Goal: Find specific page/section: Find specific page/section

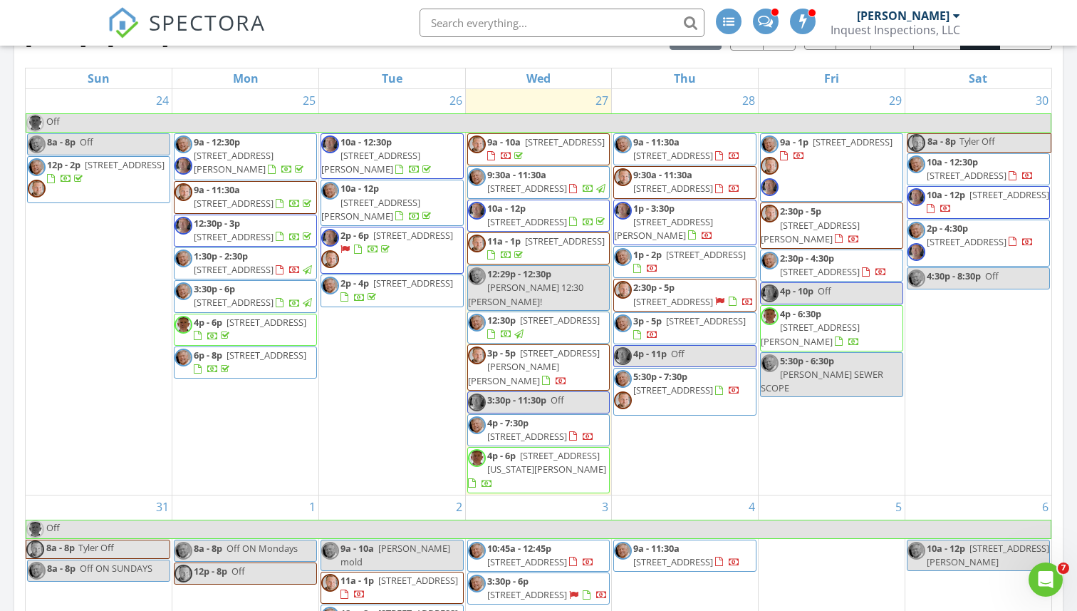
click at [478, 20] on input "text" at bounding box center [562, 23] width 285 height 28
click at [498, 25] on input "text" at bounding box center [562, 23] width 285 height 28
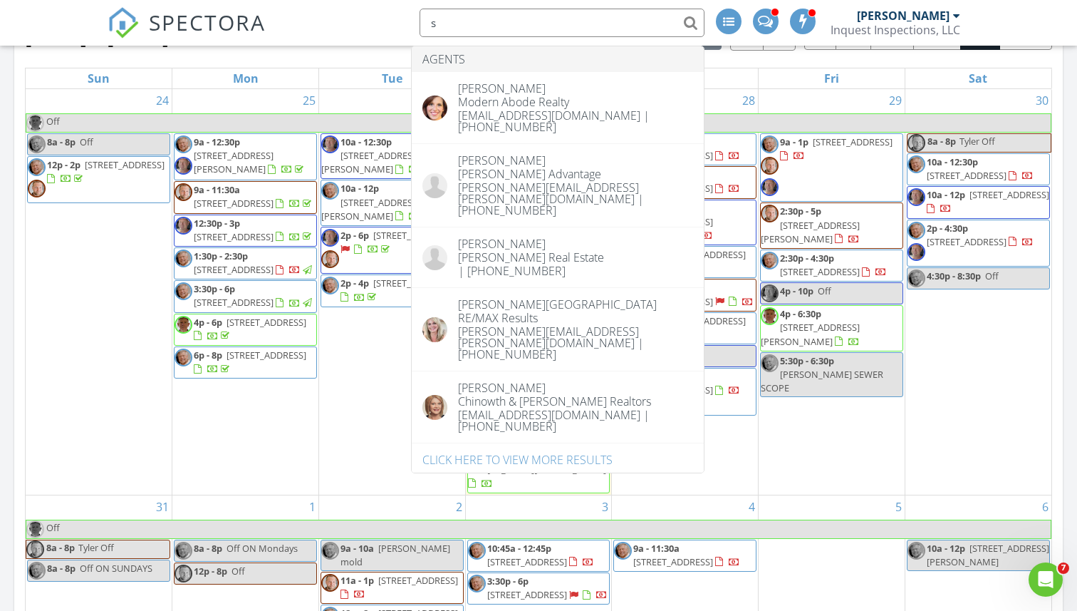
type input "s"
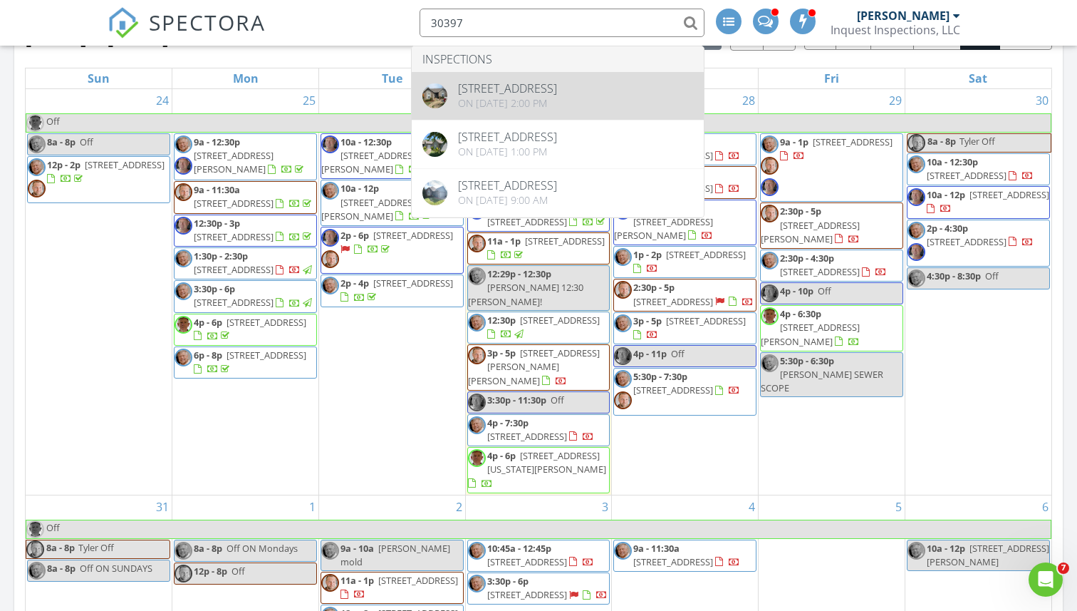
type input "30397"
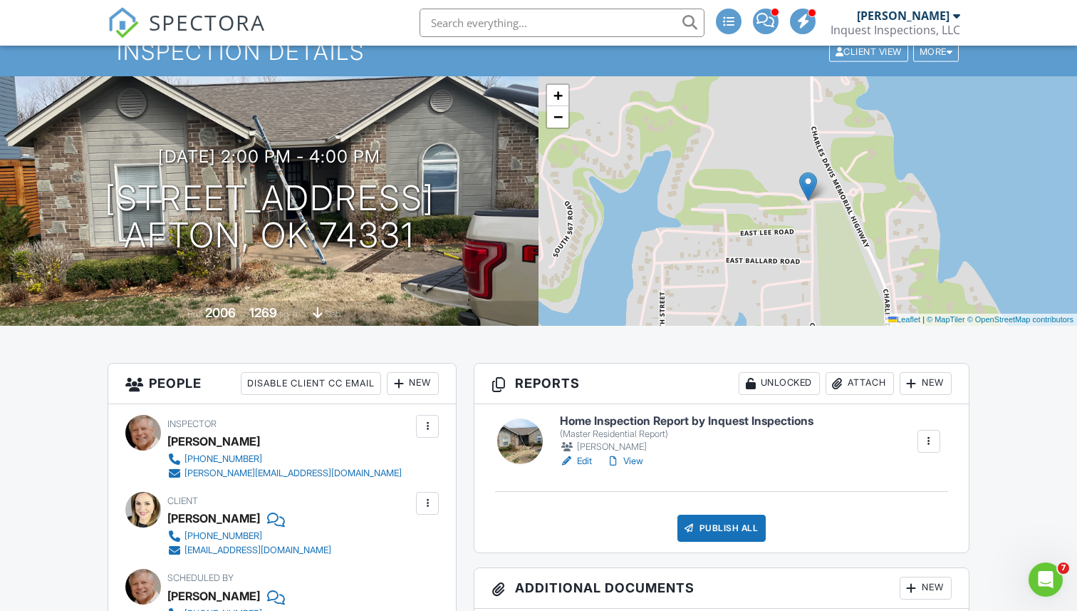
scroll to position [65, 0]
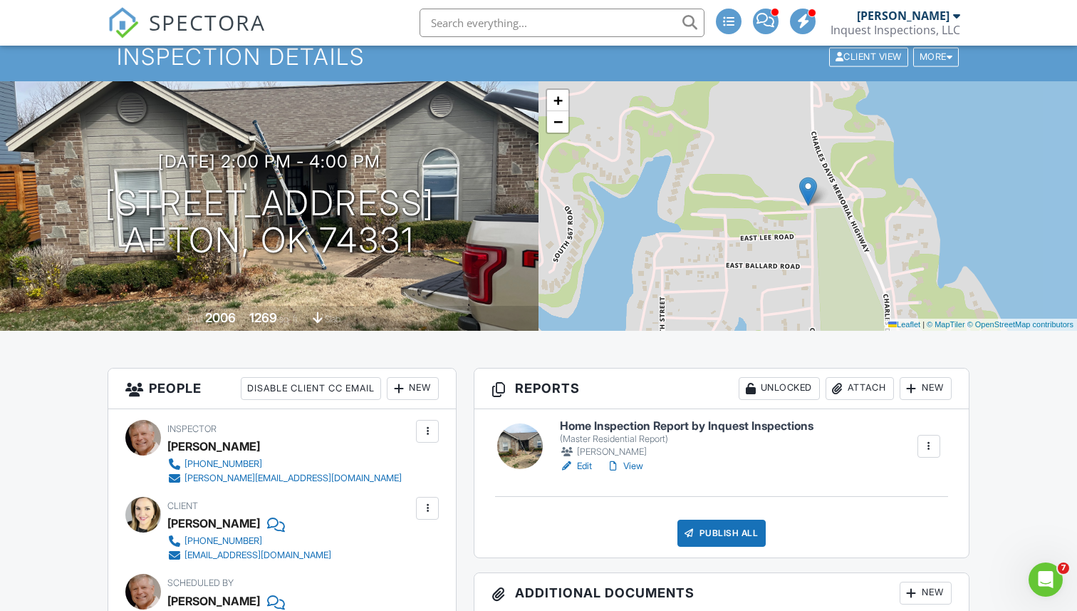
click at [624, 462] on link "View" at bounding box center [624, 466] width 37 height 14
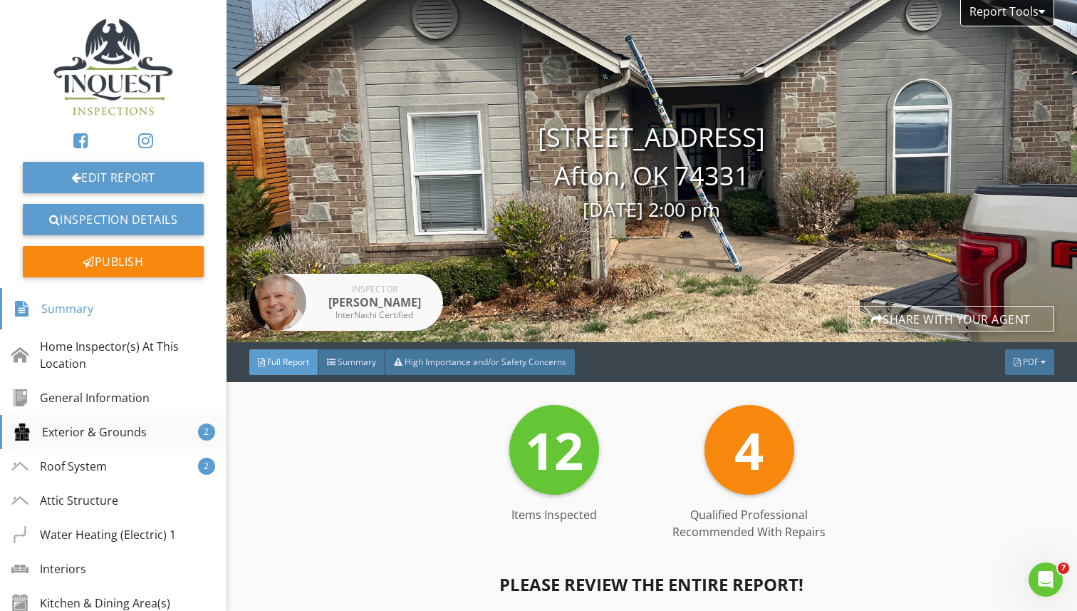
click at [100, 423] on div "Exterior & Grounds" at bounding box center [80, 431] width 133 height 17
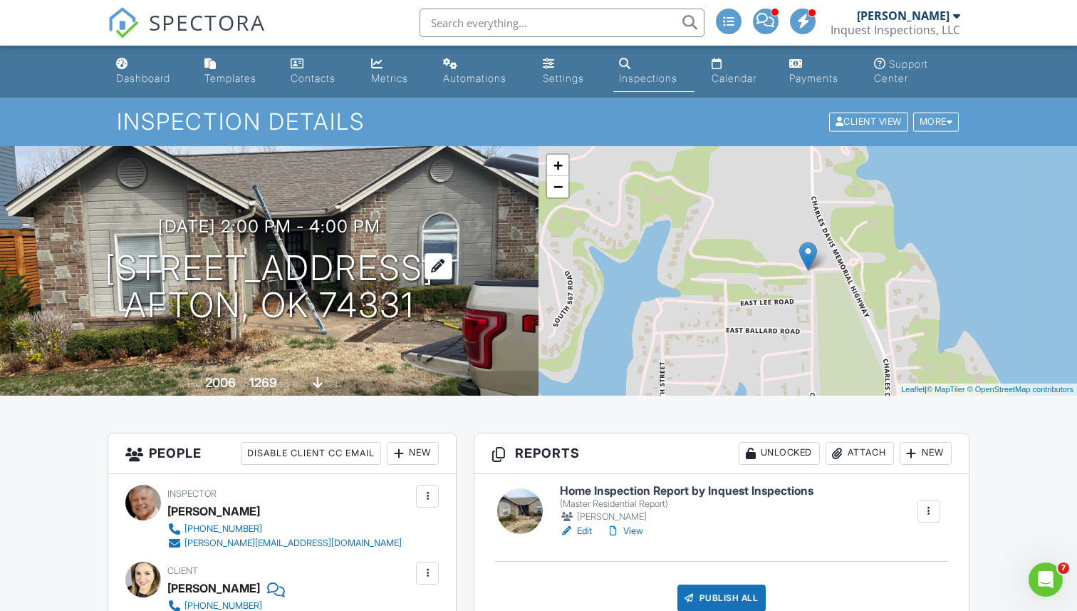
click at [338, 259] on h1 "[STREET_ADDRESS] [GEOGRAPHIC_DATA], OK 74331" at bounding box center [270, 287] width 330 height 76
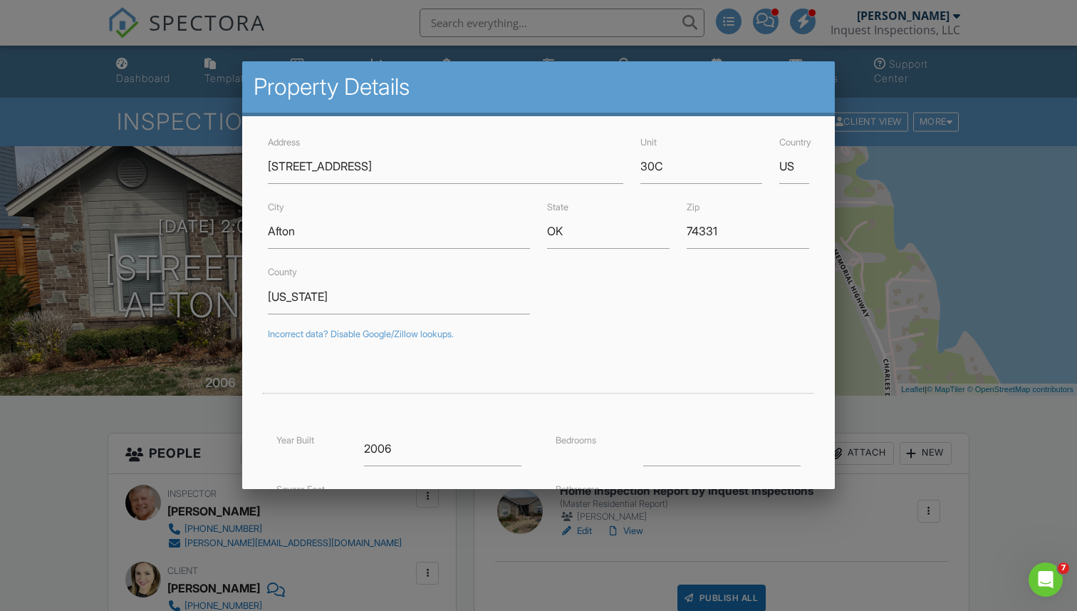
click at [492, 26] on div at bounding box center [538, 310] width 1077 height 763
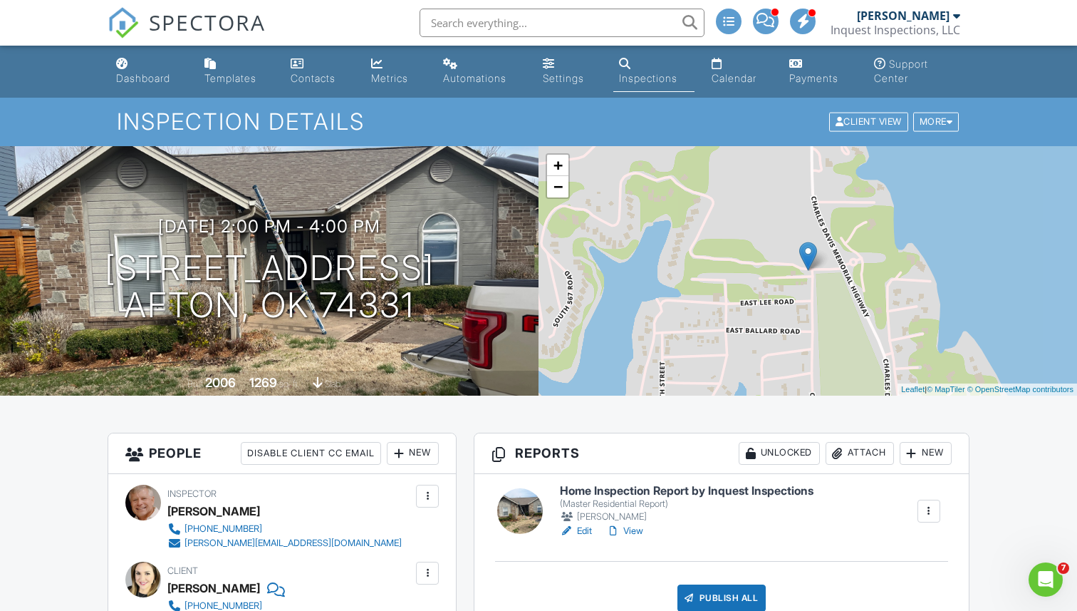
click at [492, 26] on input "text" at bounding box center [562, 23] width 285 height 28
paste input "30397 S 567 Rd"
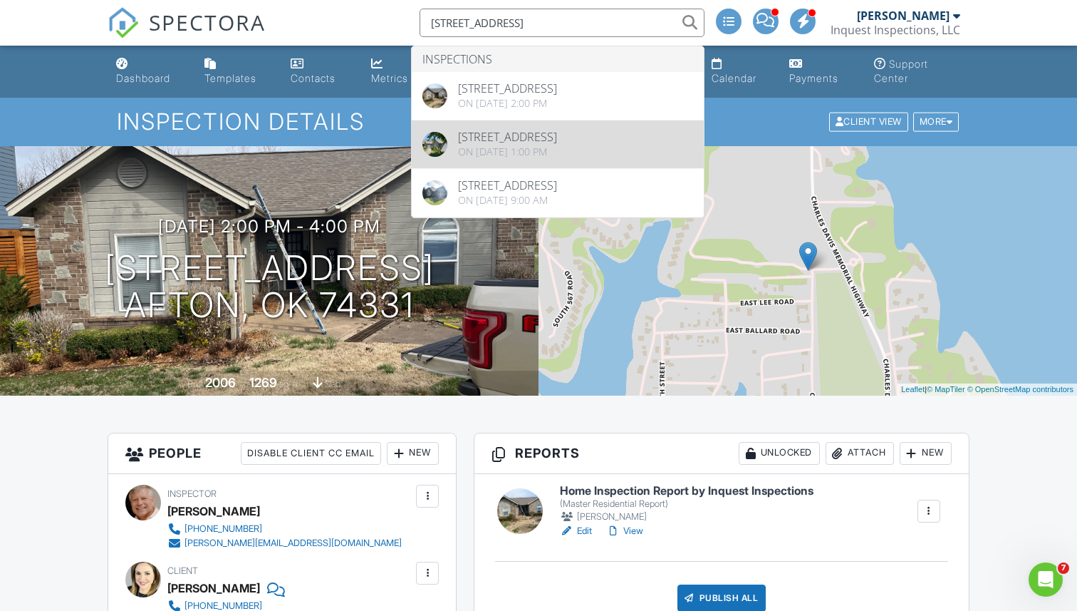
type input "30397 S 567 Rd"
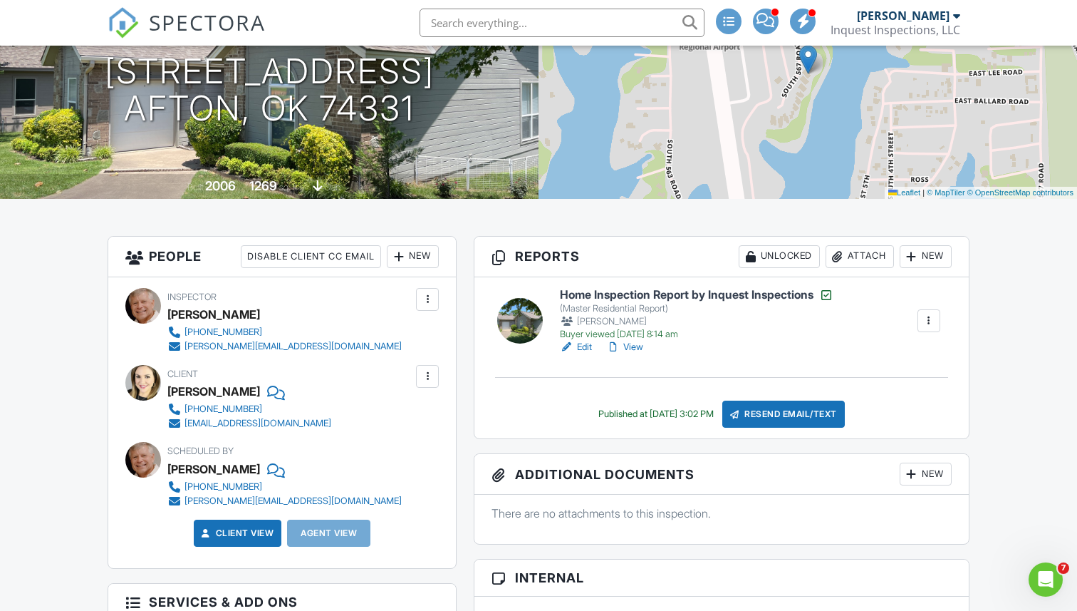
scroll to position [206, 0]
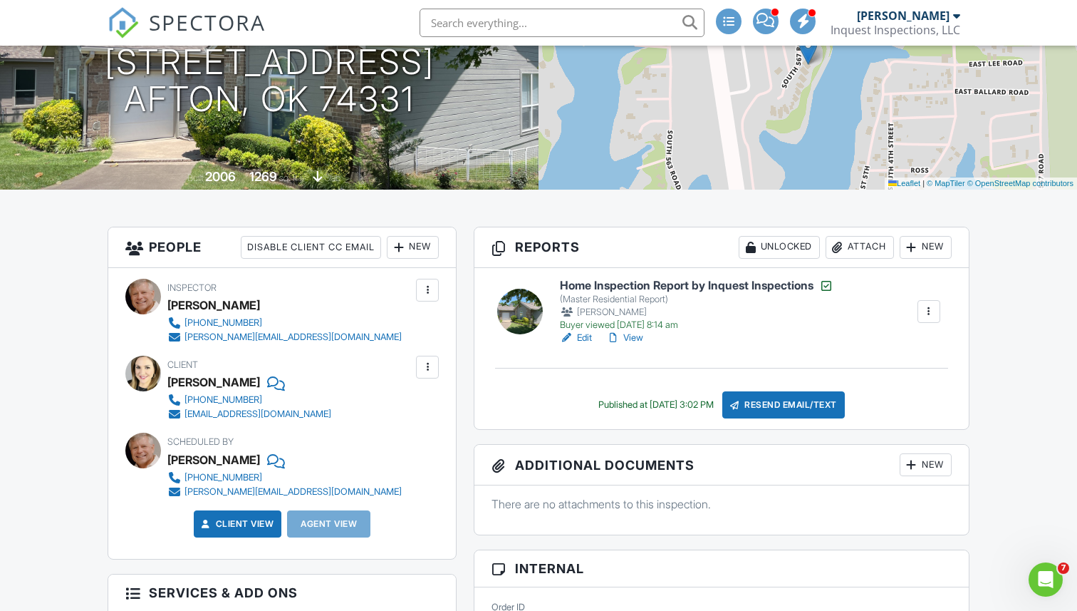
click at [628, 336] on link "View" at bounding box center [624, 338] width 37 height 14
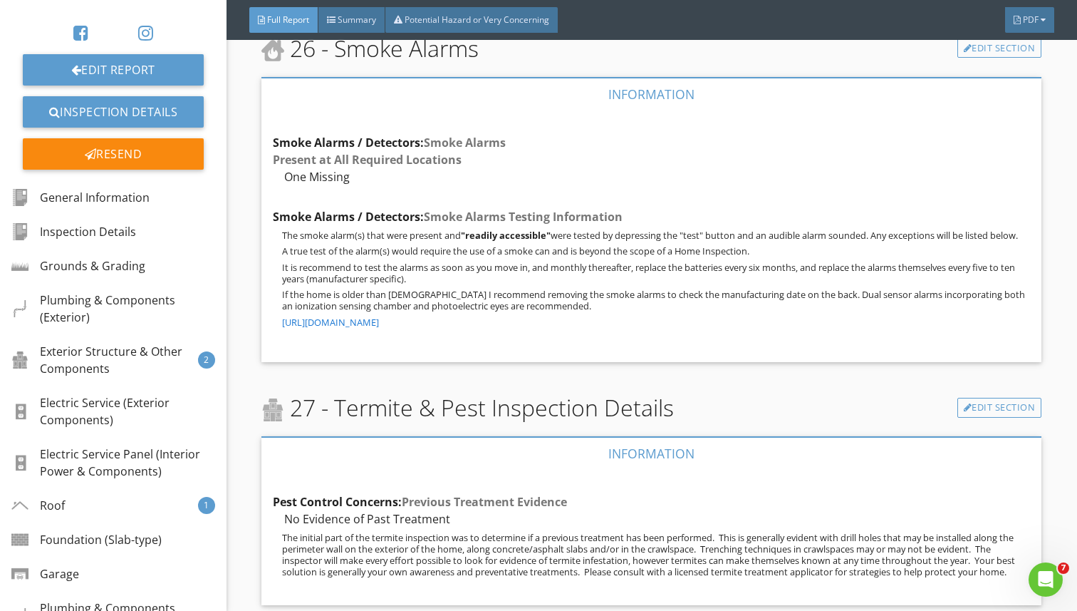
scroll to position [27342, 0]
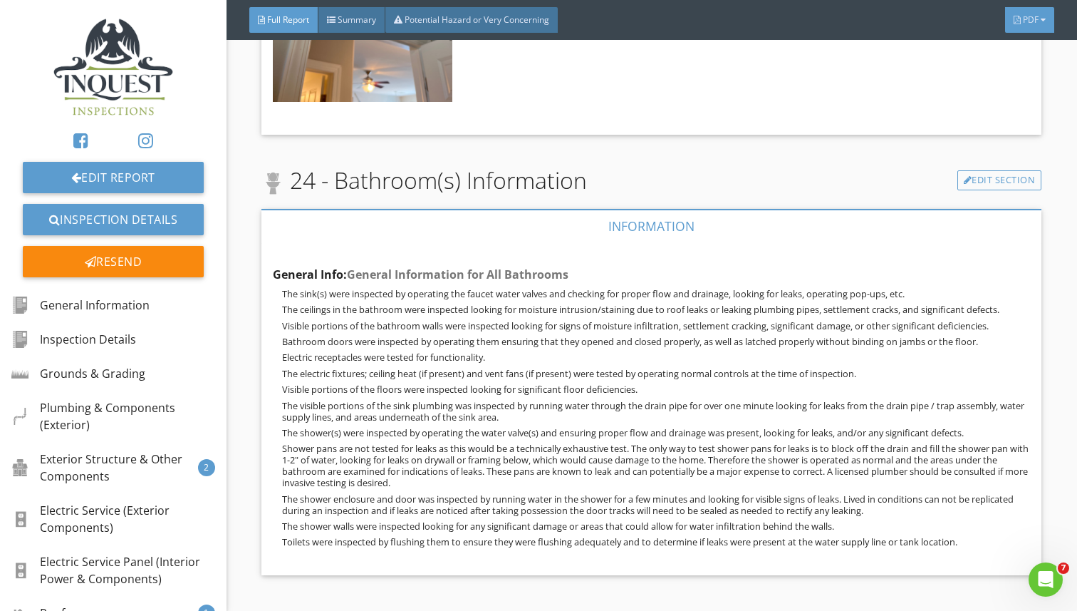
click at [1032, 28] on div "PDF" at bounding box center [1029, 20] width 49 height 26
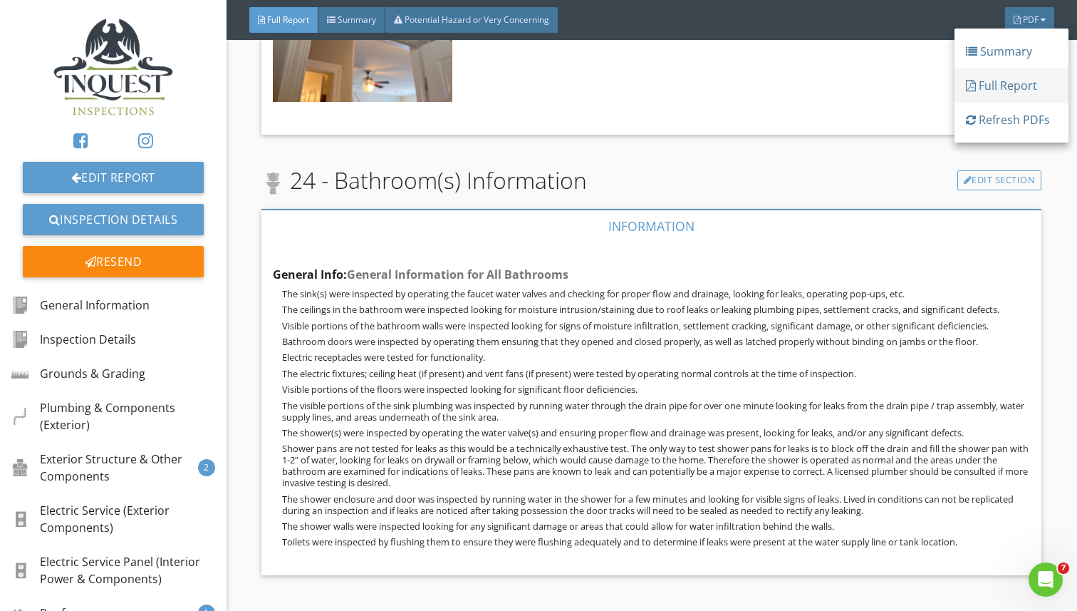
click at [1013, 84] on div "Full Report" at bounding box center [1011, 85] width 91 height 17
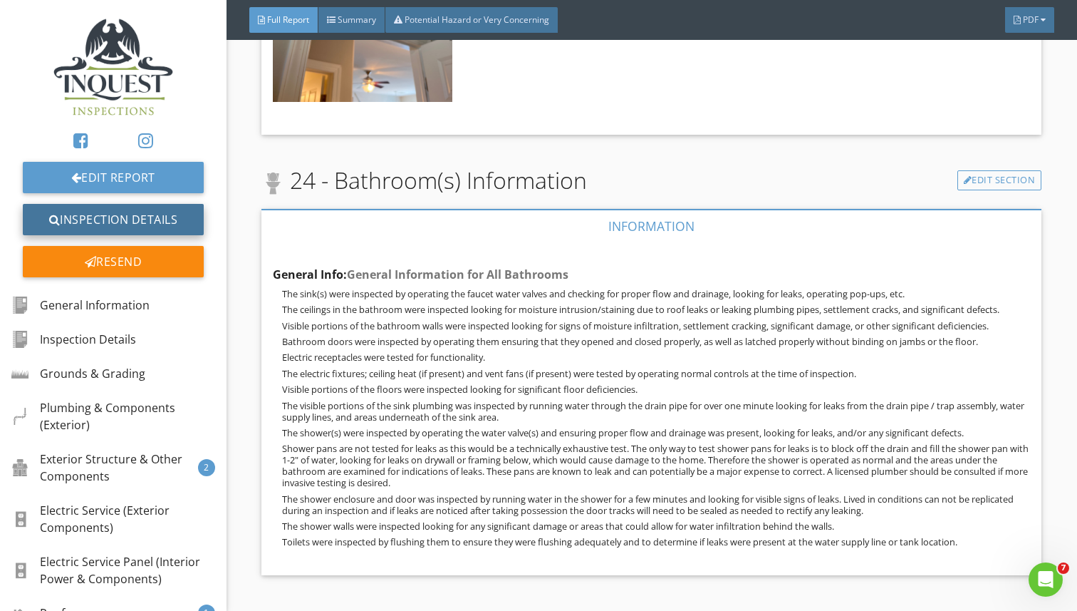
click at [93, 214] on link "Inspection Details" at bounding box center [113, 219] width 181 height 31
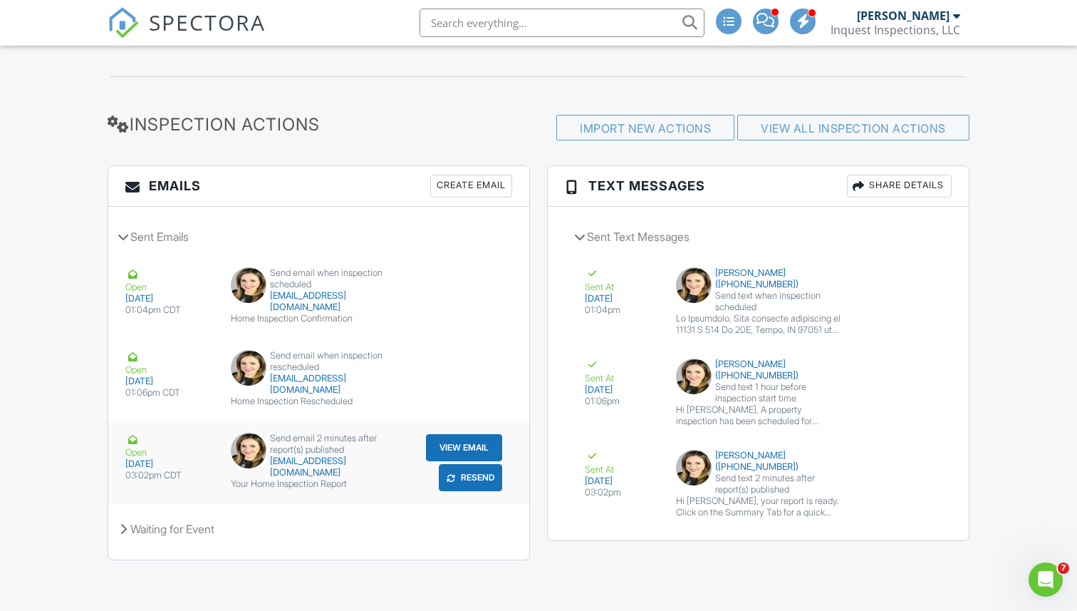
click at [460, 447] on button "View Email" at bounding box center [464, 447] width 76 height 27
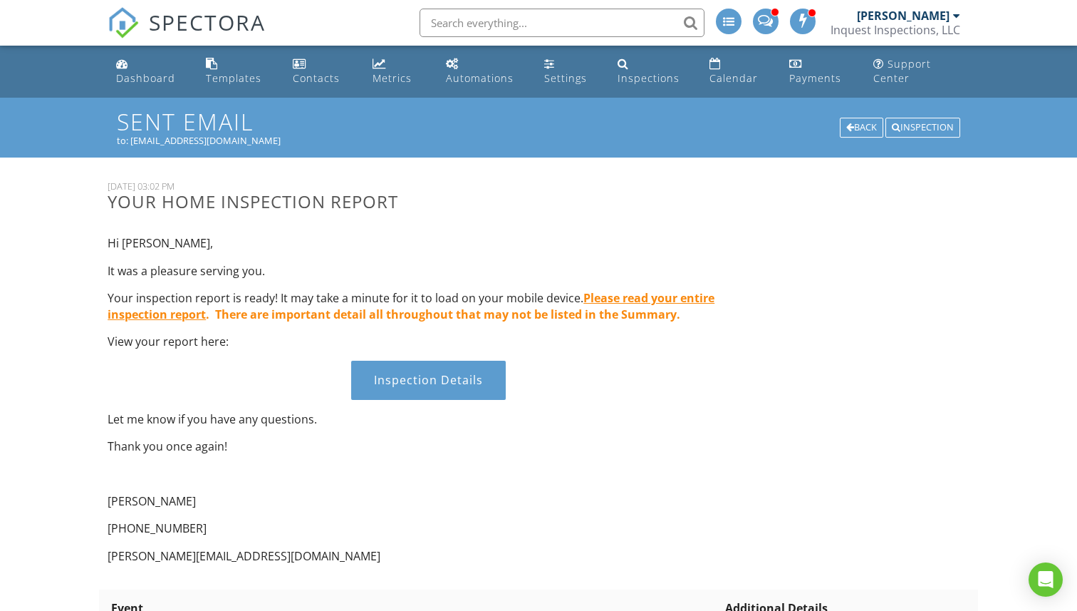
click at [420, 389] on div "Inspection Details" at bounding box center [428, 379] width 155 height 38
